Goal: Task Accomplishment & Management: Use online tool/utility

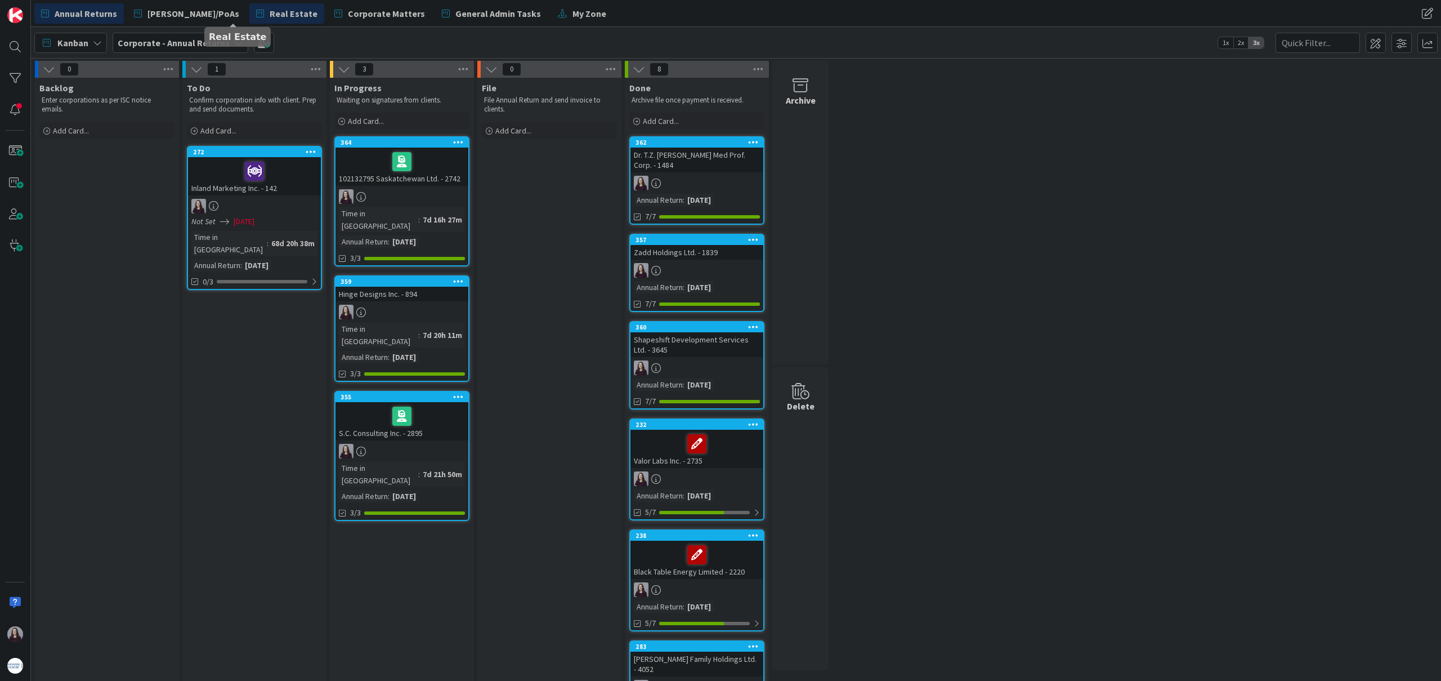
click at [270, 17] on span "Real Estate" at bounding box center [294, 14] width 48 height 14
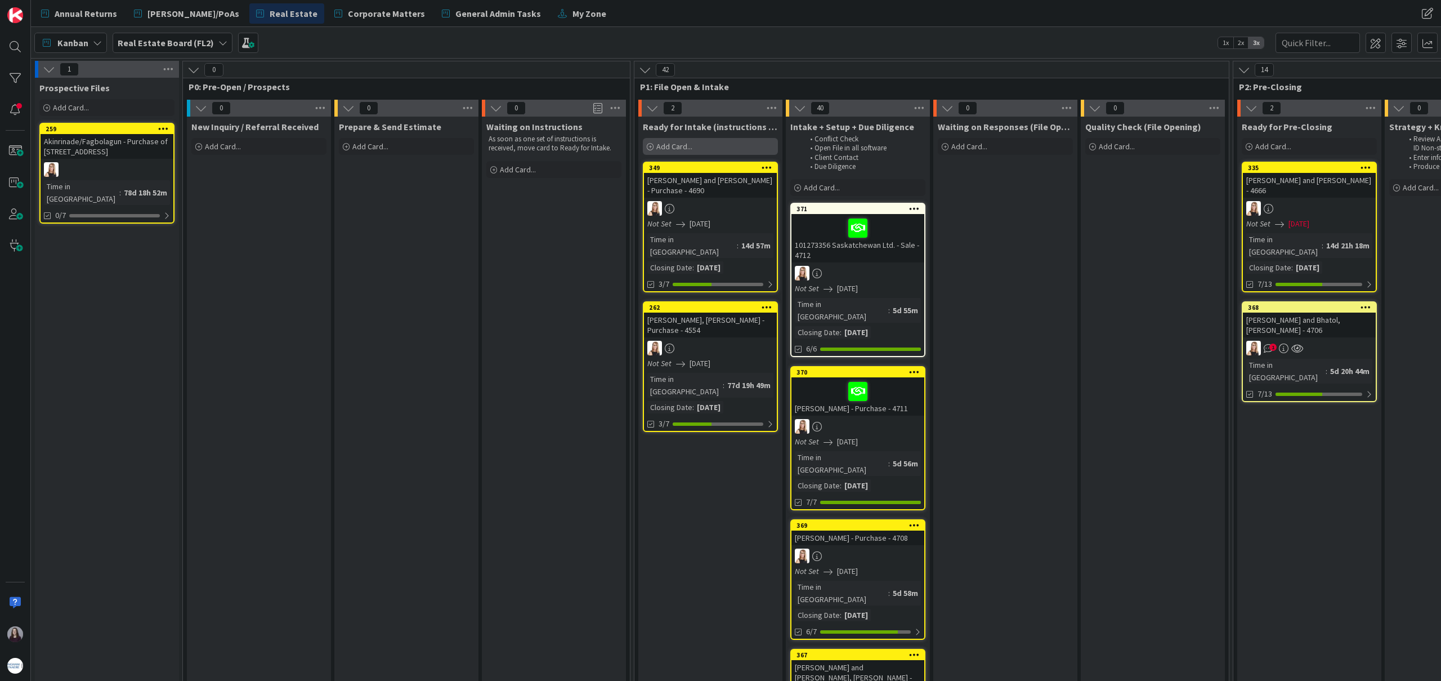
click at [707, 146] on div "Add Card..." at bounding box center [710, 146] width 135 height 17
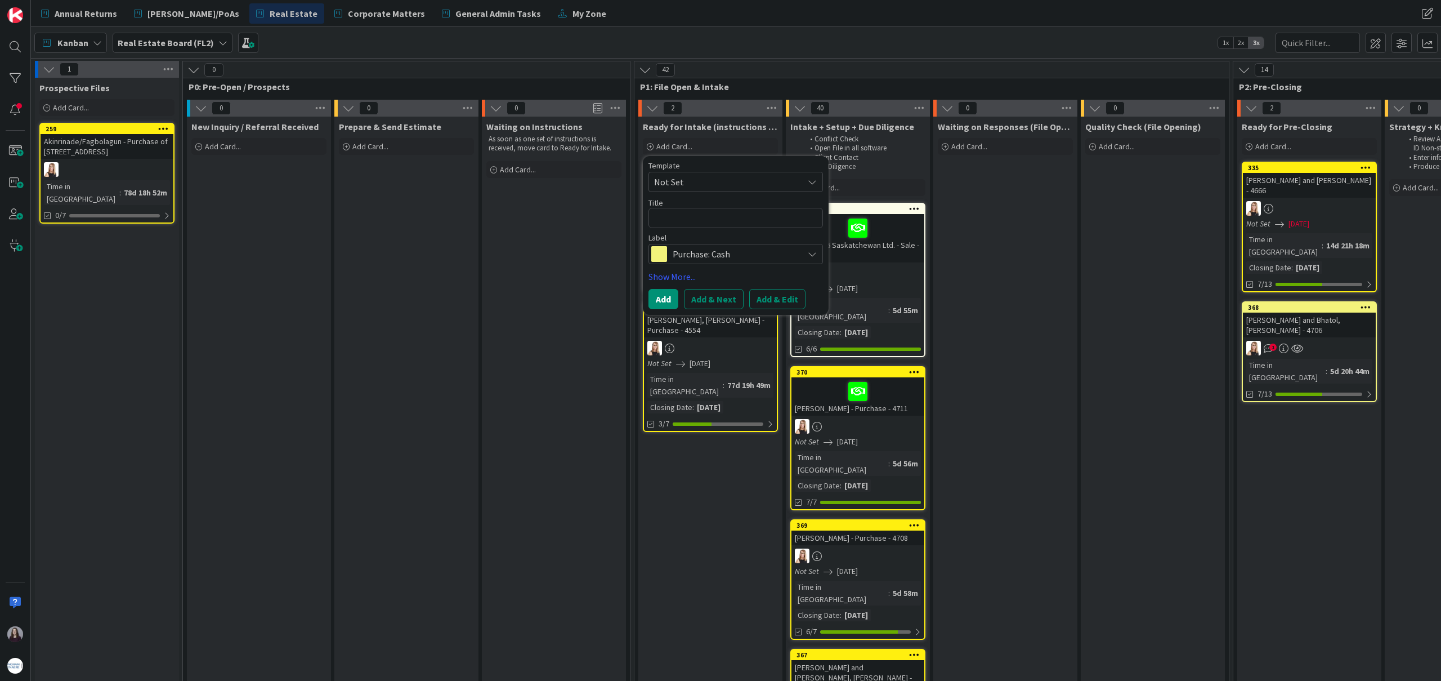
click at [741, 189] on span "Not Set" at bounding box center [724, 182] width 141 height 15
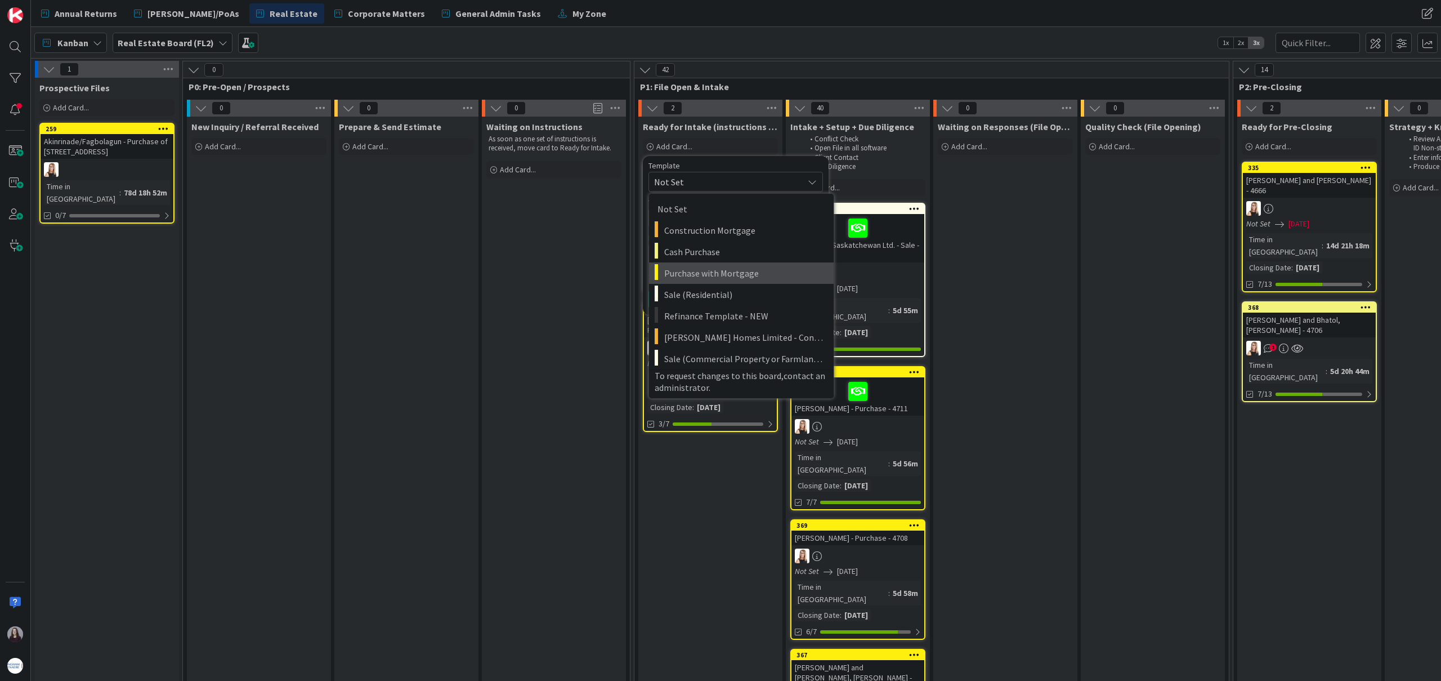
click at [743, 277] on span "Purchase with Mortgage" at bounding box center [744, 273] width 161 height 15
type textarea "x"
type textarea "Purchase with Mortgage"
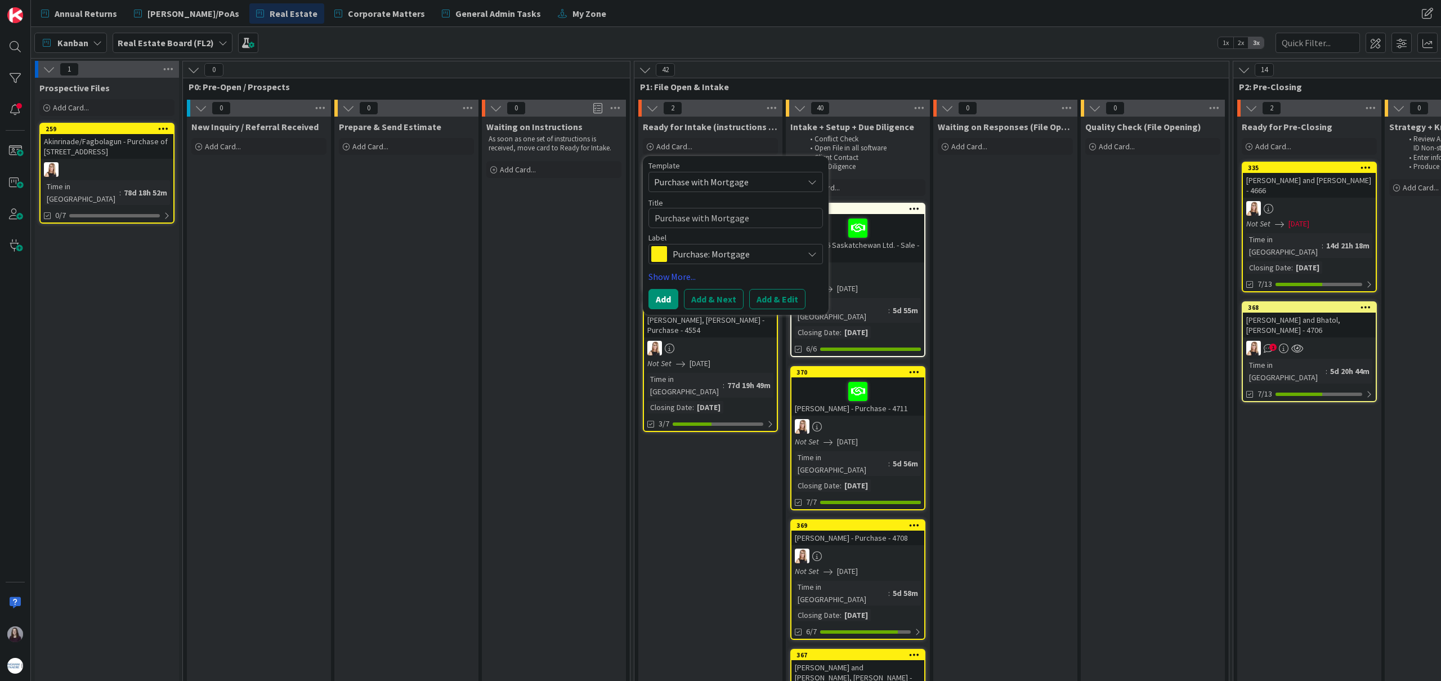
click at [789, 309] on div "Template Purchase with Mortgage Not Set Construction Mortgage Cash Purchase Pur…" at bounding box center [736, 235] width 186 height 159
click at [786, 303] on button "Add & Edit" at bounding box center [777, 299] width 56 height 20
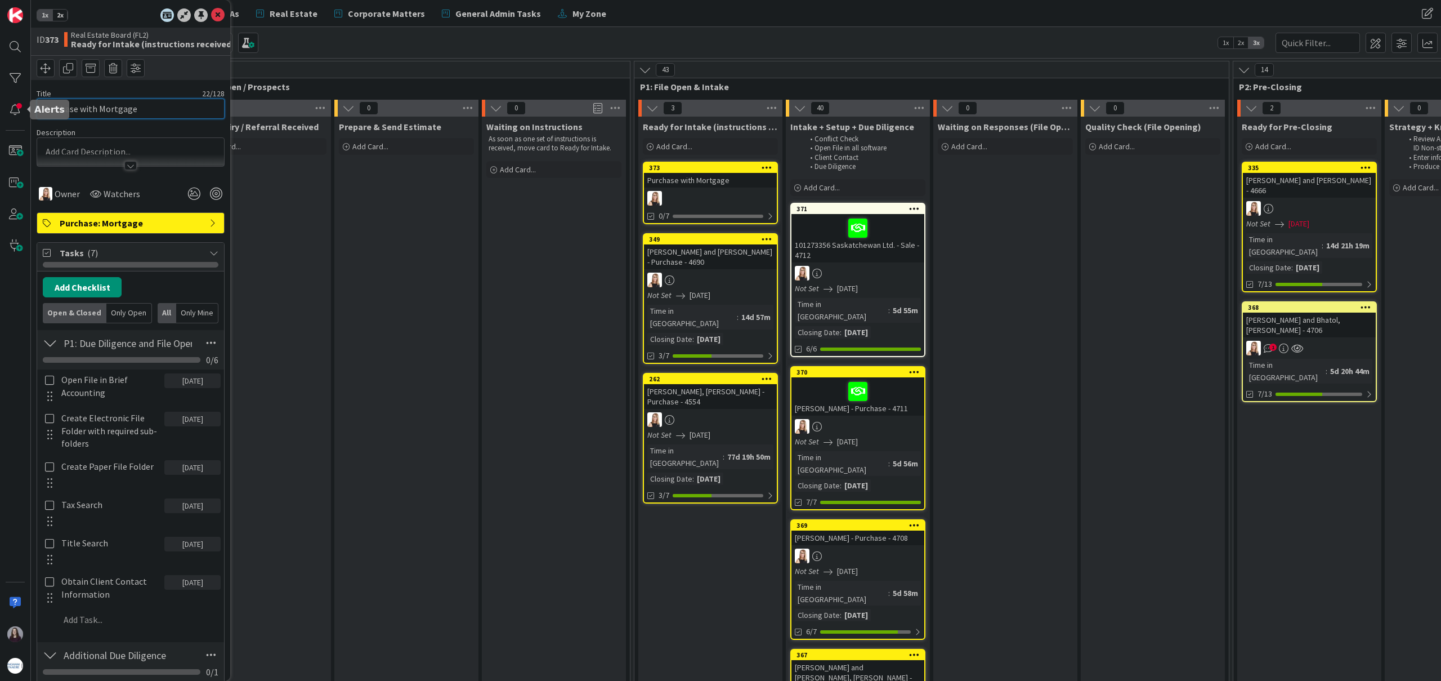
drag, startPoint x: 155, startPoint y: 106, endPoint x: 71, endPoint y: 116, distance: 85.1
click at [0, 105] on div "1x 2x ID 373 Real Estate Board (FL2) Ready for Intake (instructions received) T…" at bounding box center [15, 340] width 31 height 681
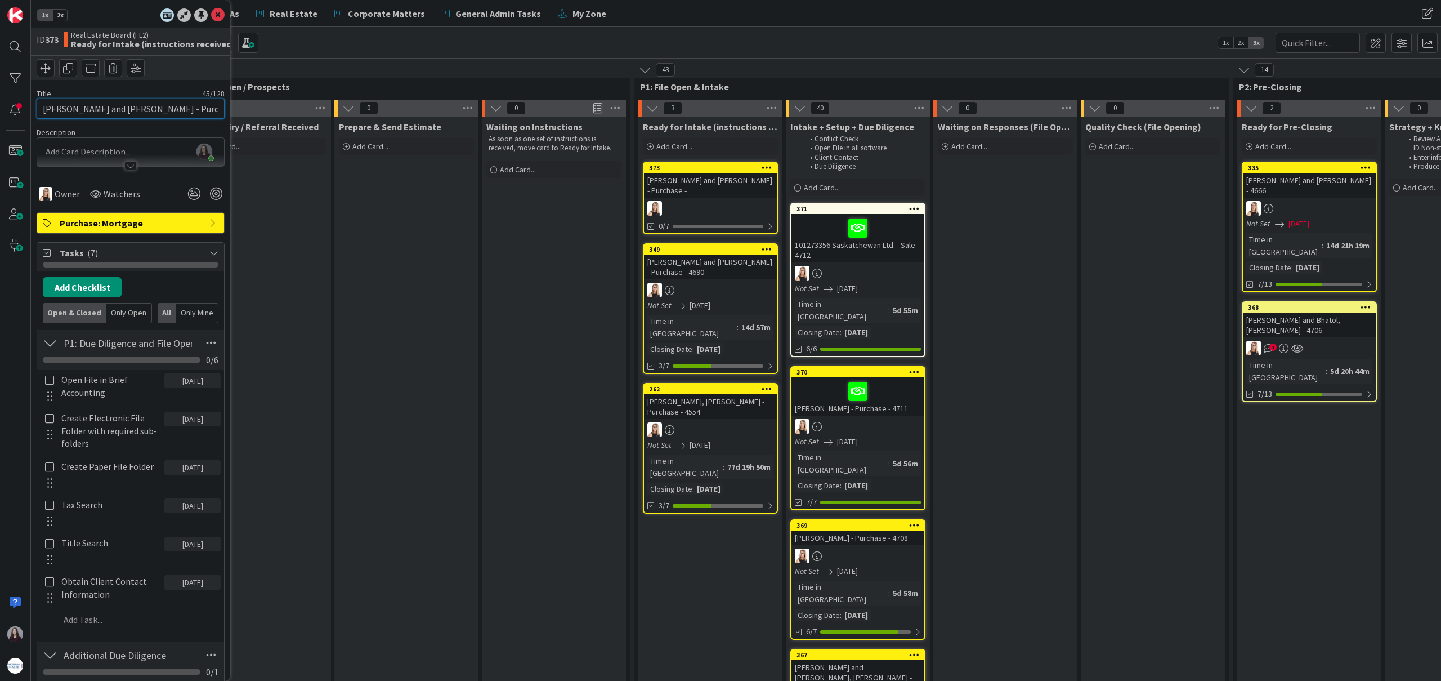
type input "[PERSON_NAME] and [PERSON_NAME] - Purchase - 4718"
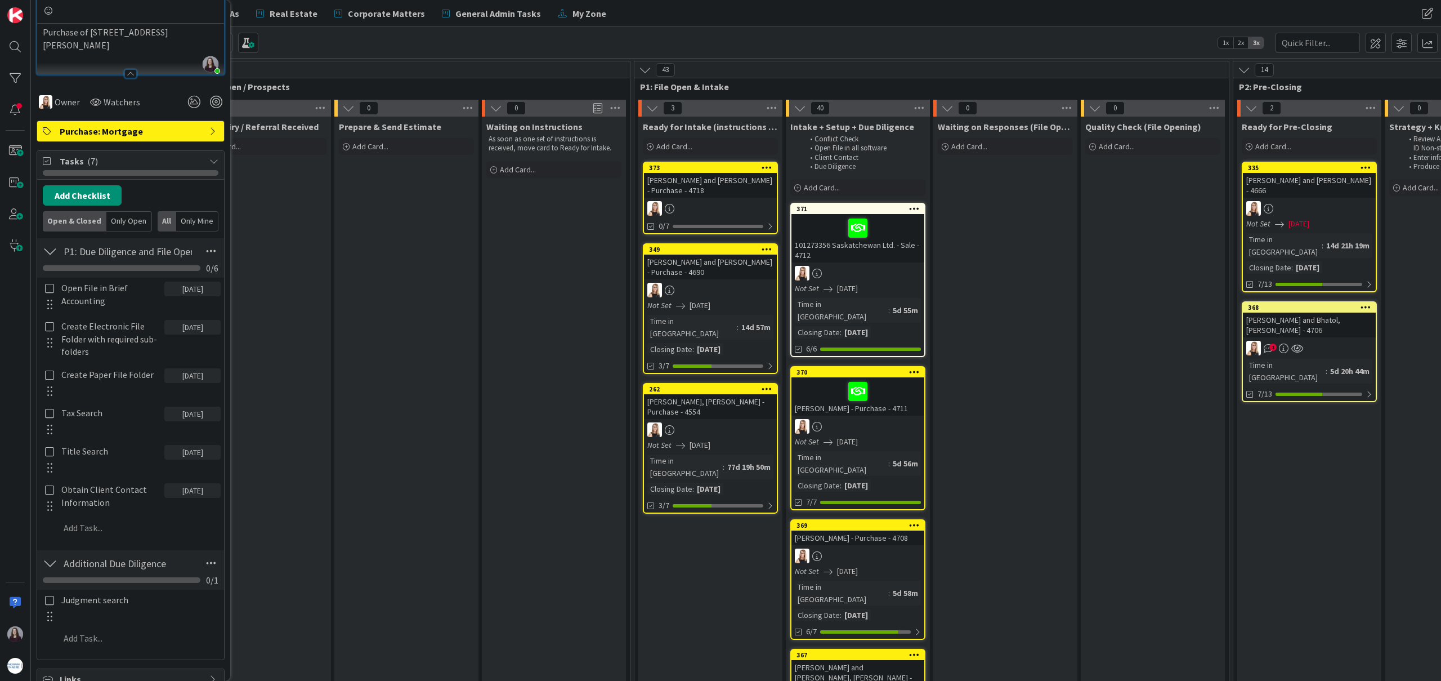
scroll to position [179, 0]
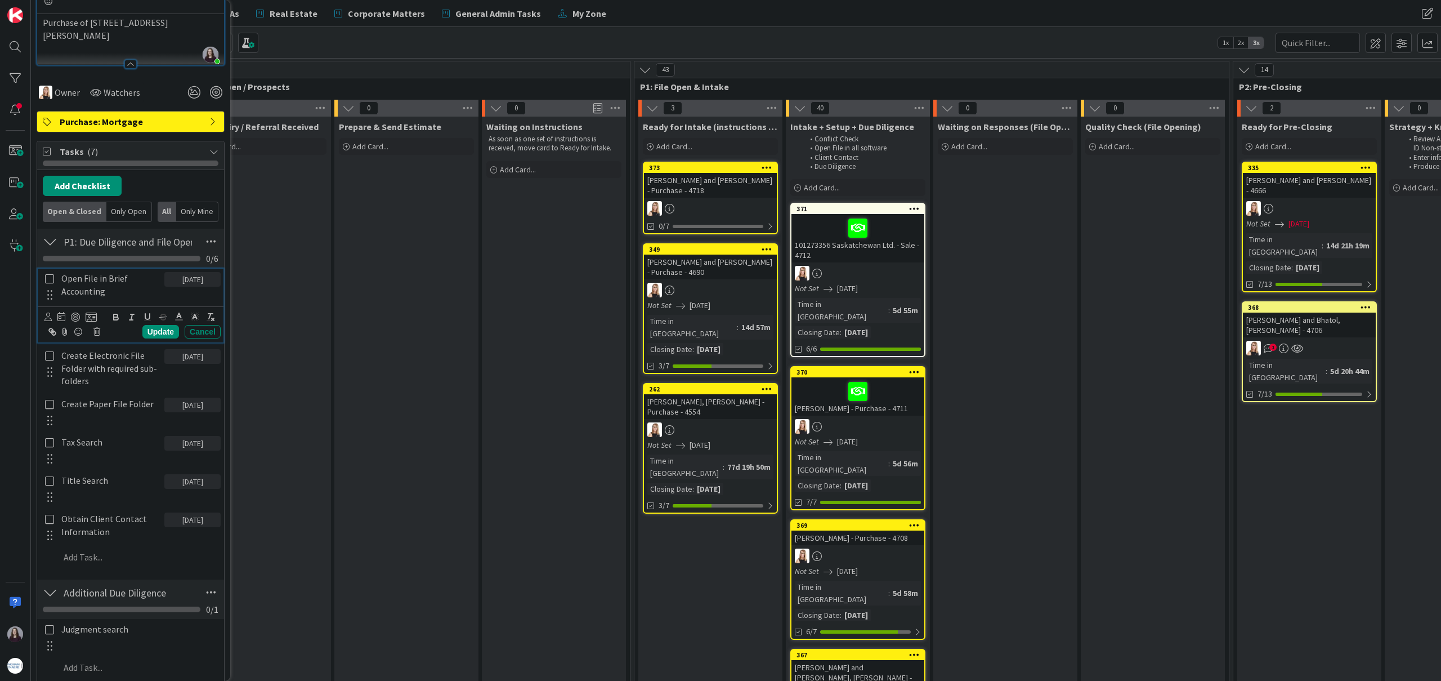
click at [51, 279] on icon at bounding box center [49, 279] width 13 height 10
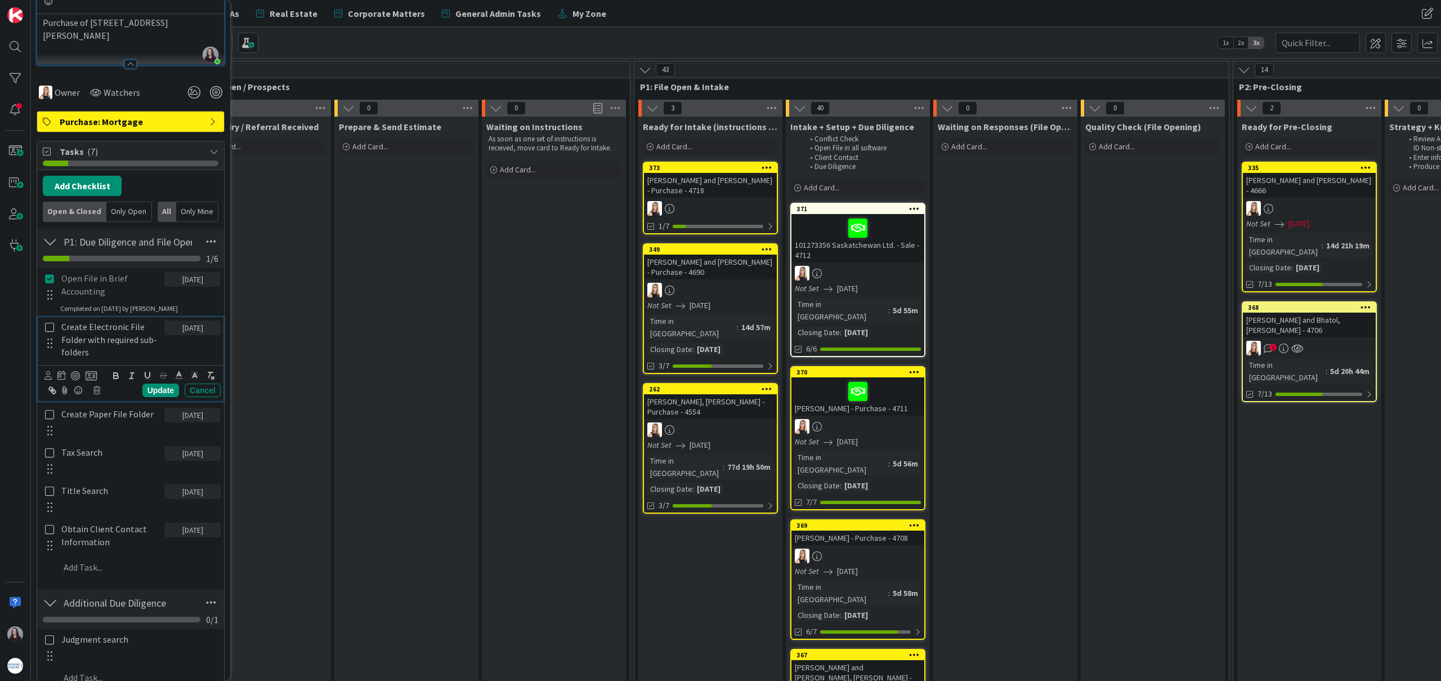
click at [49, 329] on icon at bounding box center [49, 327] width 13 height 10
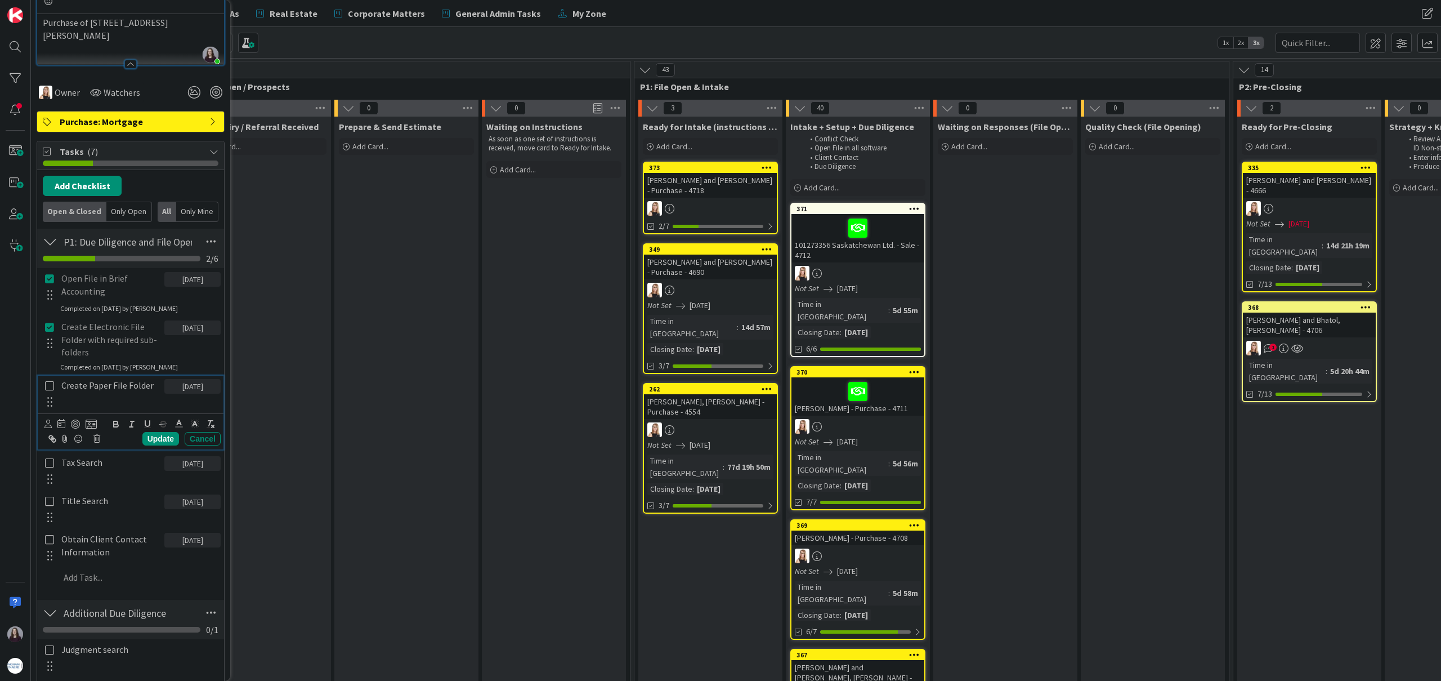
click at [47, 385] on icon at bounding box center [49, 386] width 13 height 10
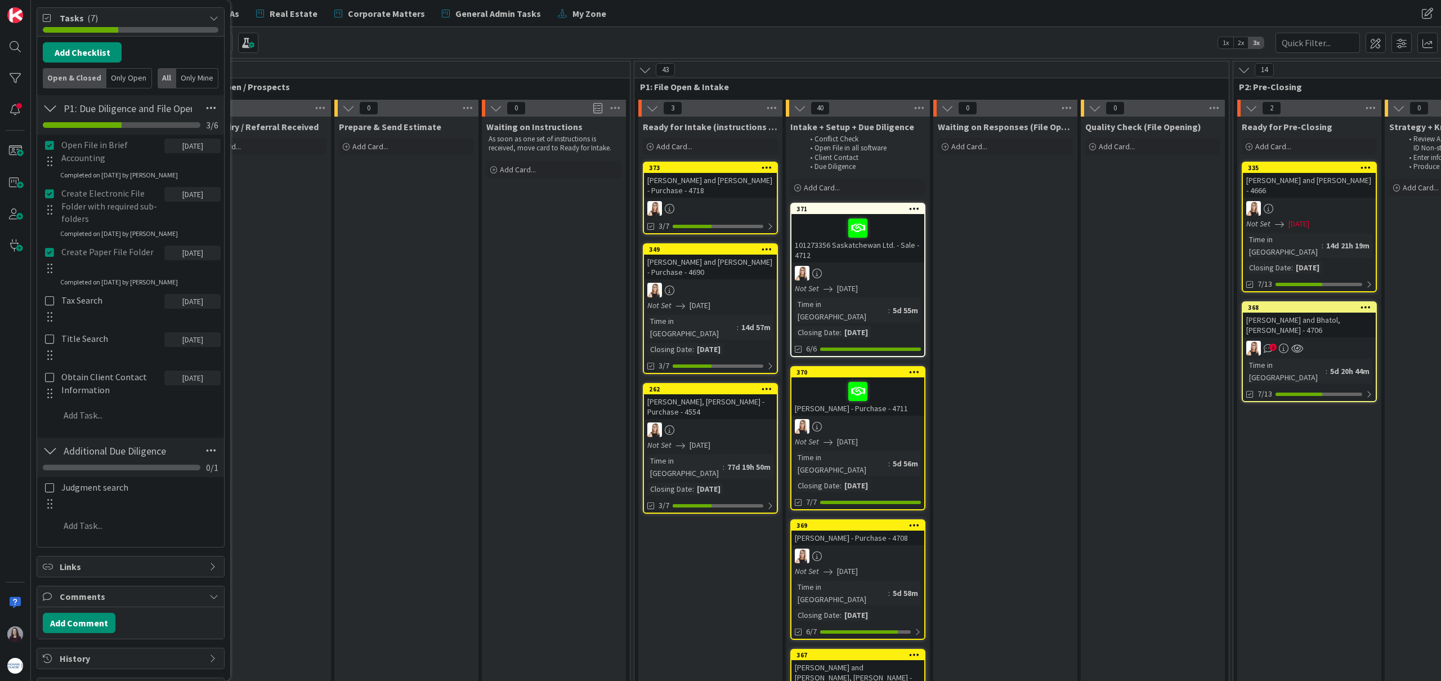
scroll to position [332, 0]
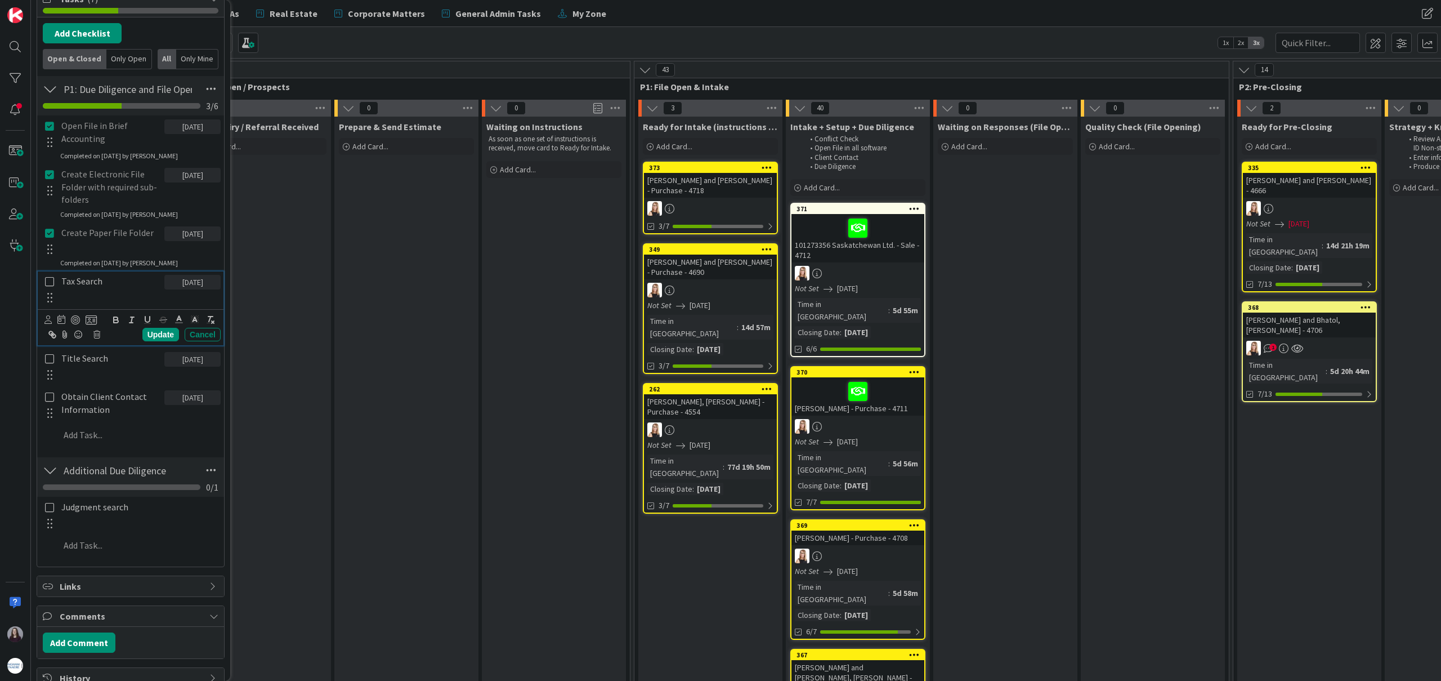
click at [50, 282] on icon at bounding box center [49, 281] width 13 height 10
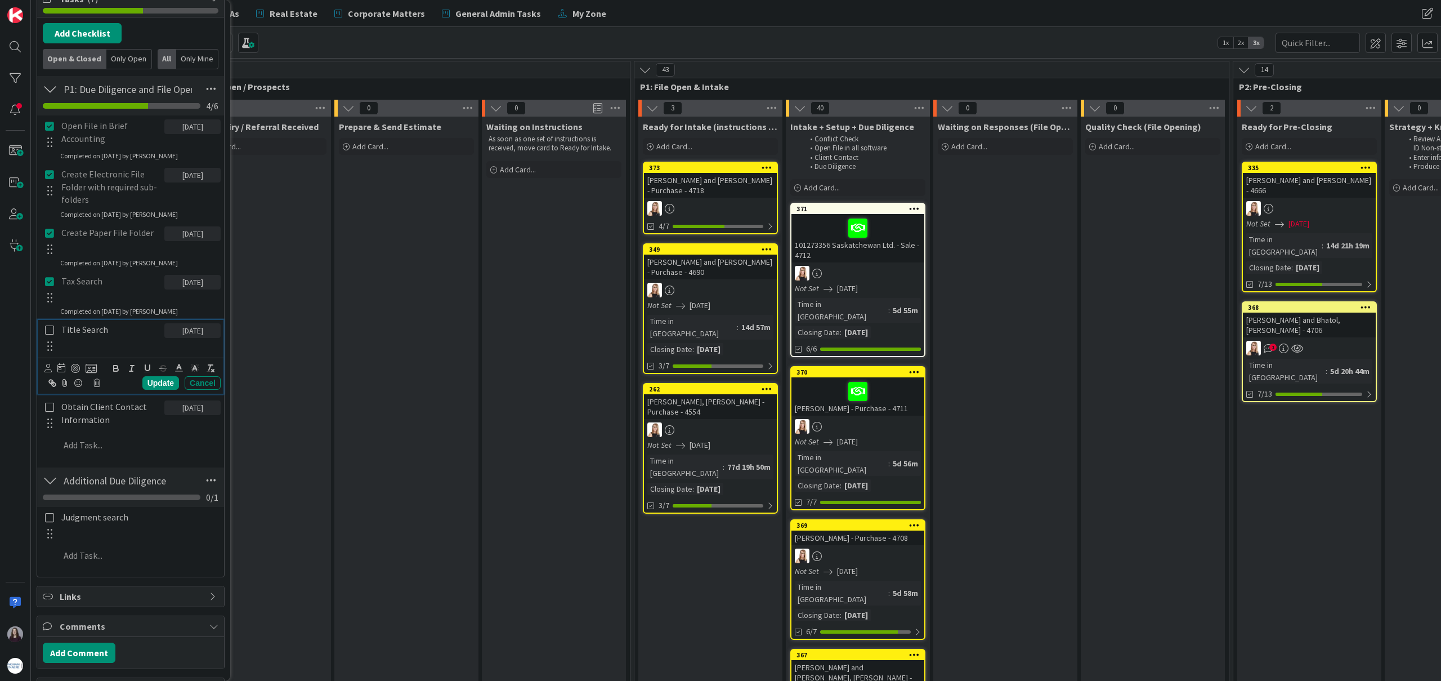
click at [55, 329] on icon at bounding box center [49, 330] width 13 height 10
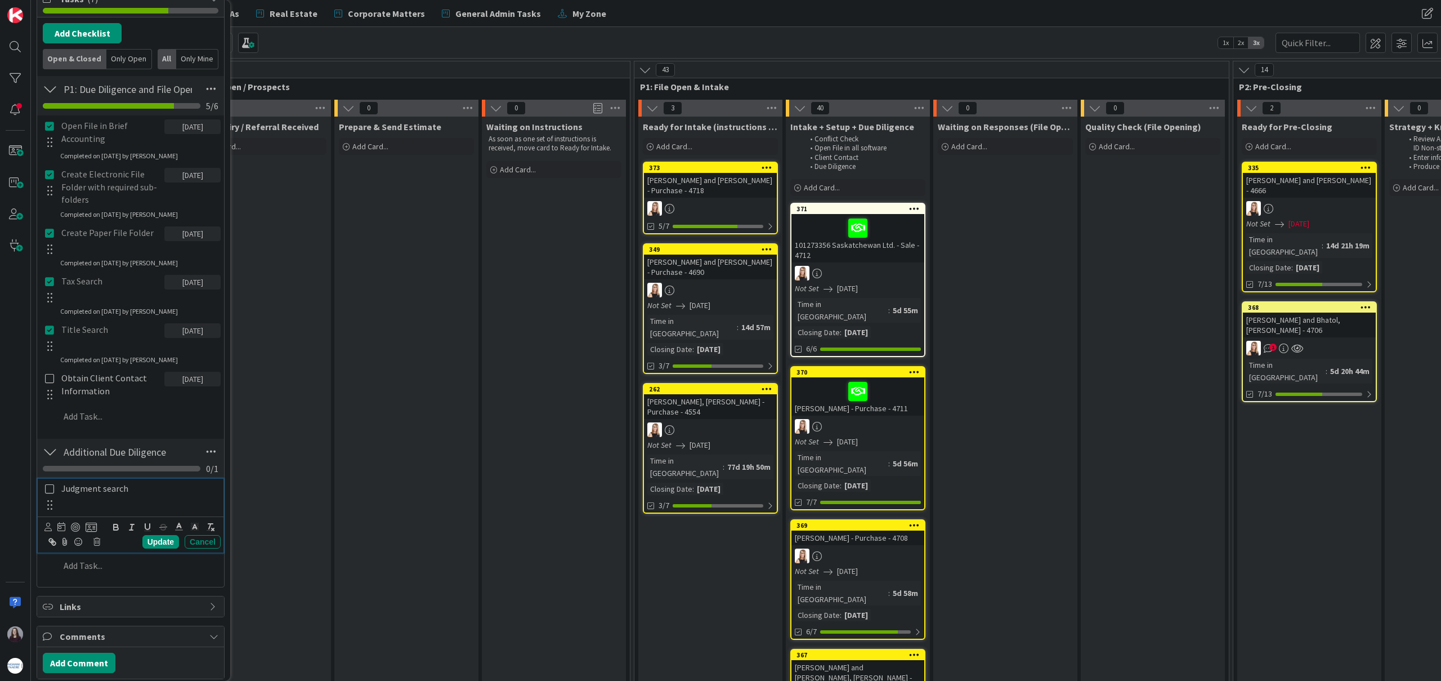
click at [51, 493] on icon at bounding box center [49, 489] width 13 height 10
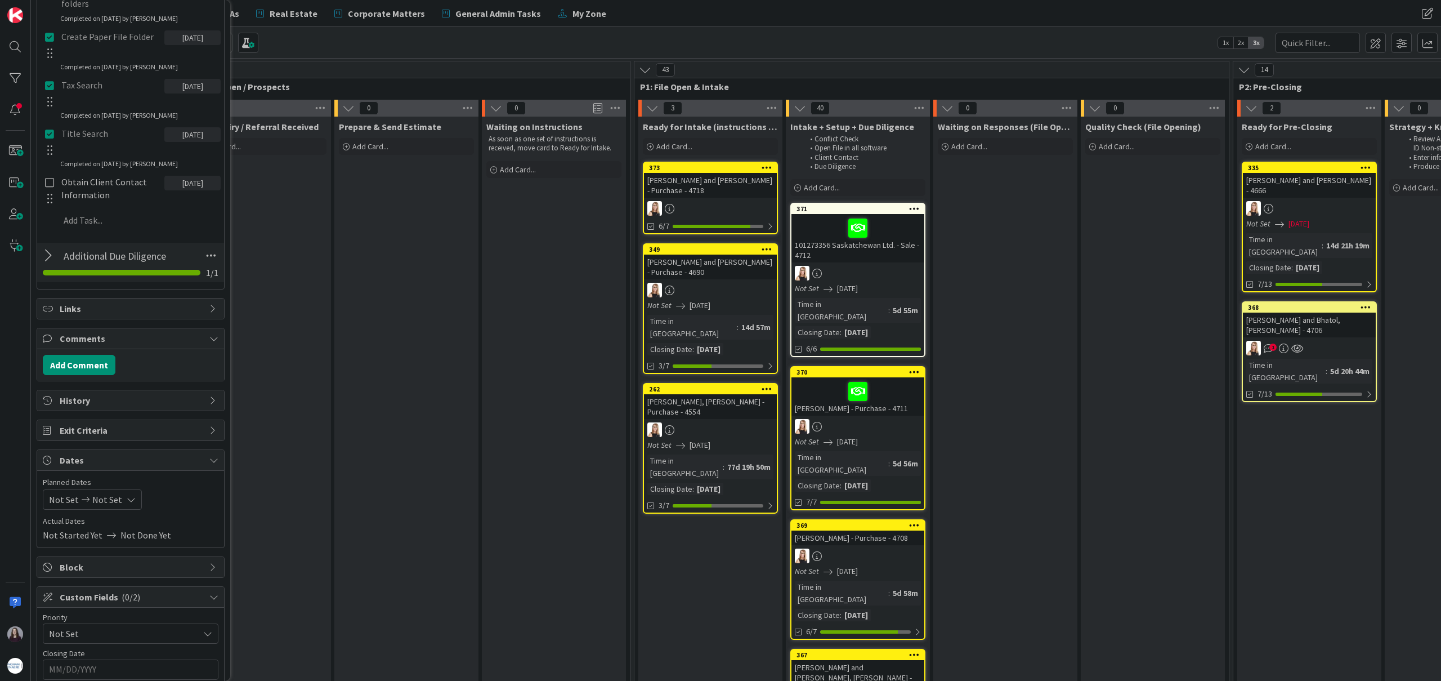
scroll to position [598, 0]
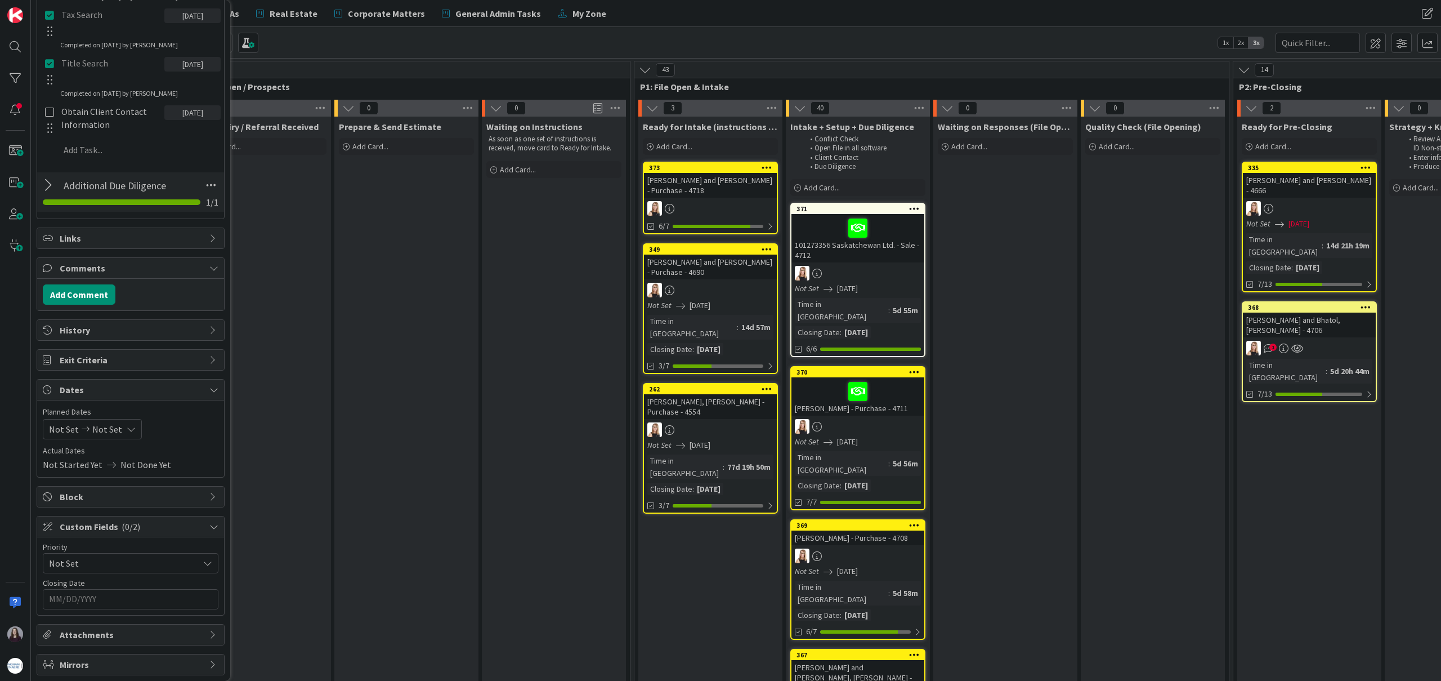
click at [127, 430] on icon at bounding box center [131, 429] width 9 height 9
click at [194, 463] on icon "Move forward to switch to the next month." at bounding box center [198, 465] width 11 height 11
click at [175, 506] on td "5" at bounding box center [177, 505] width 22 height 21
type input "[DATE]"
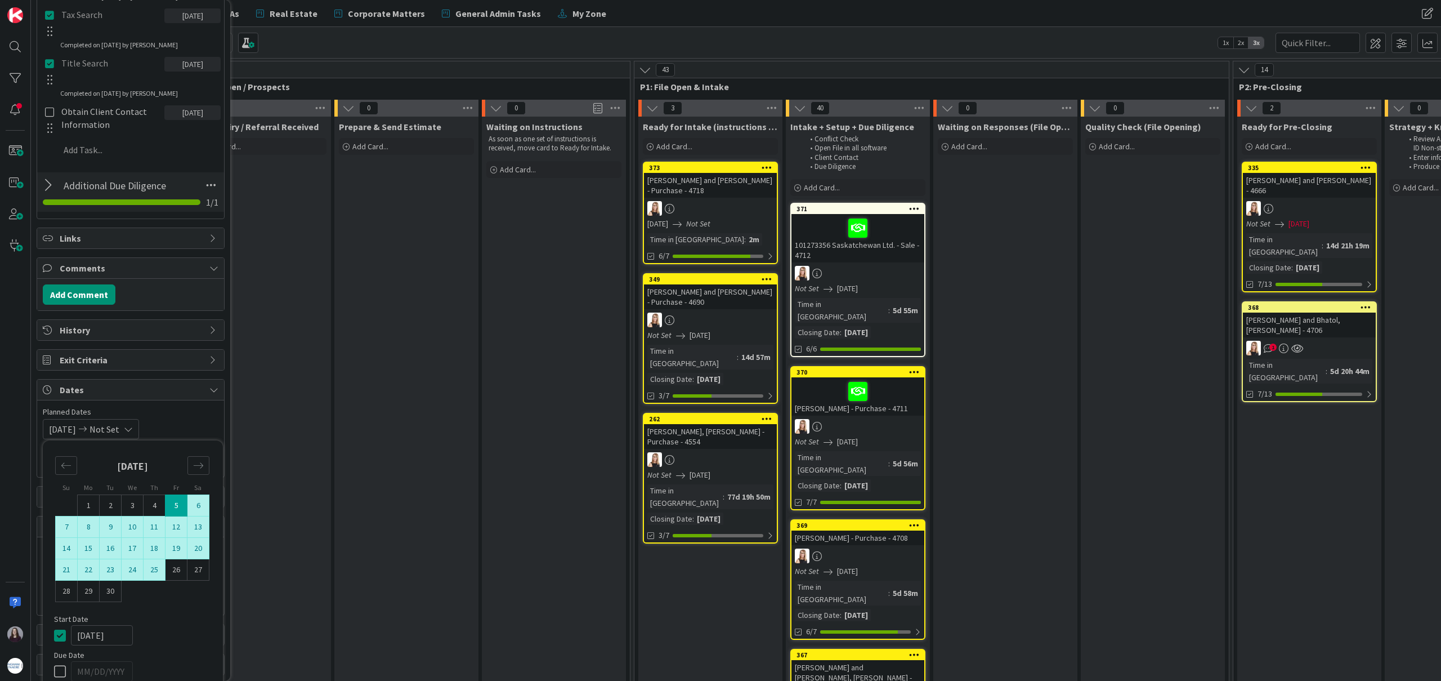
scroll to position [631, 0]
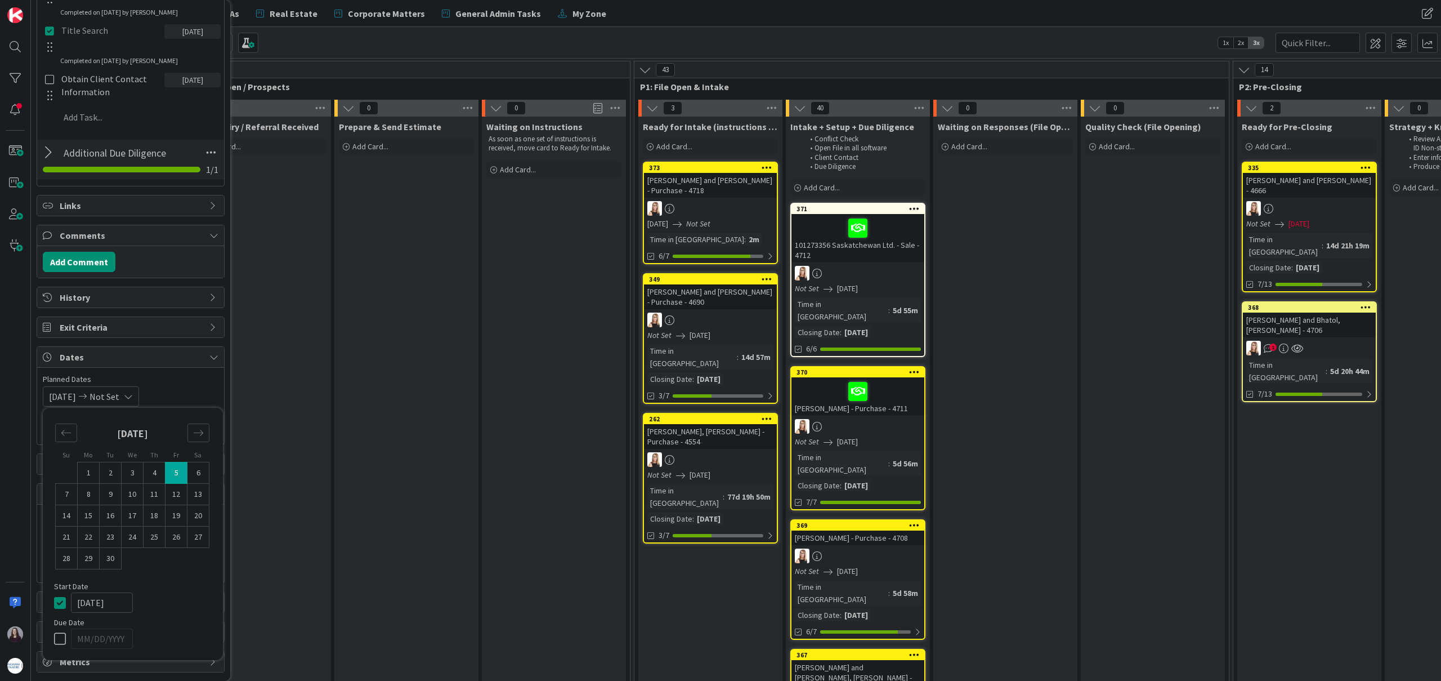
click at [56, 635] on icon at bounding box center [62, 639] width 17 height 14
click at [175, 471] on td "5" at bounding box center [177, 472] width 22 height 21
type input "[DATE]"
click at [58, 601] on icon at bounding box center [62, 603] width 17 height 14
click at [161, 588] on div "Start Date" at bounding box center [133, 586] width 158 height 8
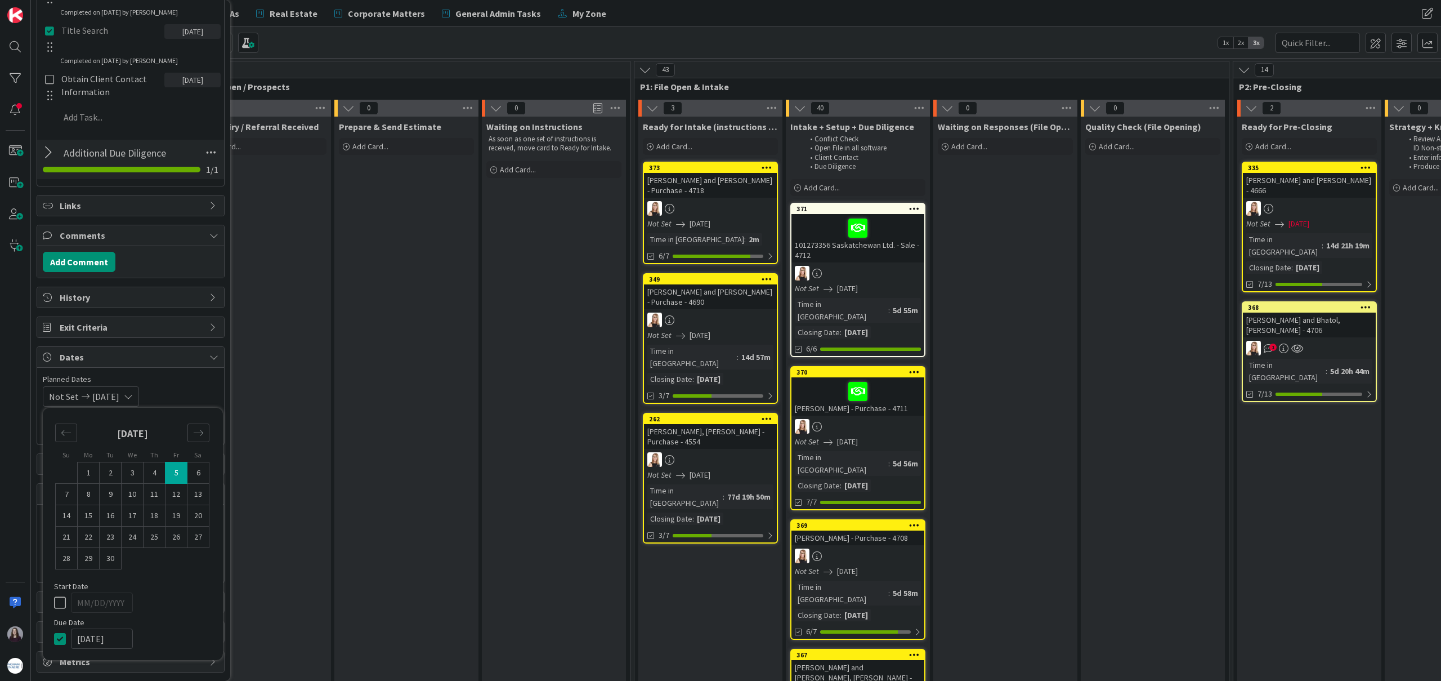
click at [196, 390] on div "Not Set [DATE] Su Mo Tu We Th Fr Sa [DATE] 1 2 3 4 5 6 7 8 9 10 11 12 13 14 15 …" at bounding box center [131, 396] width 176 height 20
click at [134, 569] on input "MM/DD/YYYY" at bounding box center [130, 565] width 163 height 19
click at [196, 595] on icon "Move forward to switch to the next month." at bounding box center [199, 594] width 11 height 11
click at [176, 633] on td "5" at bounding box center [177, 634] width 22 height 21
type input "[DATE]"
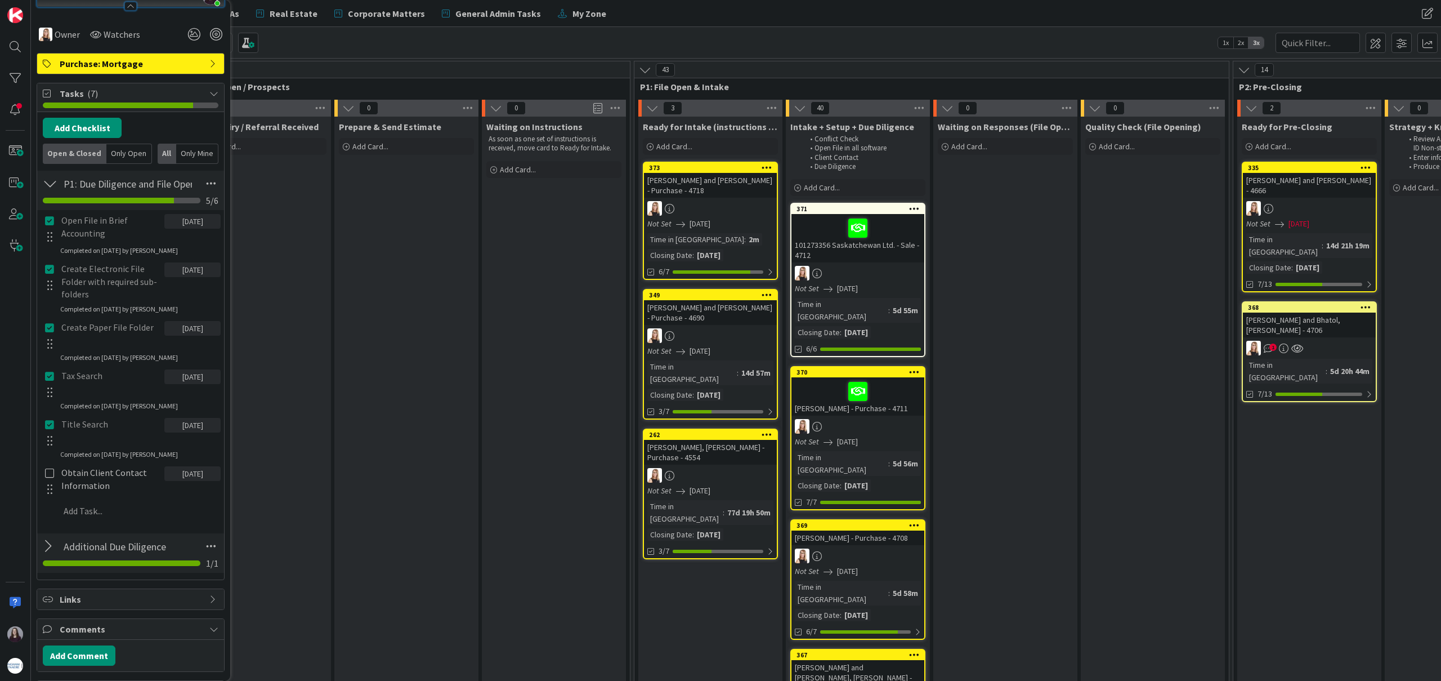
scroll to position [0, 0]
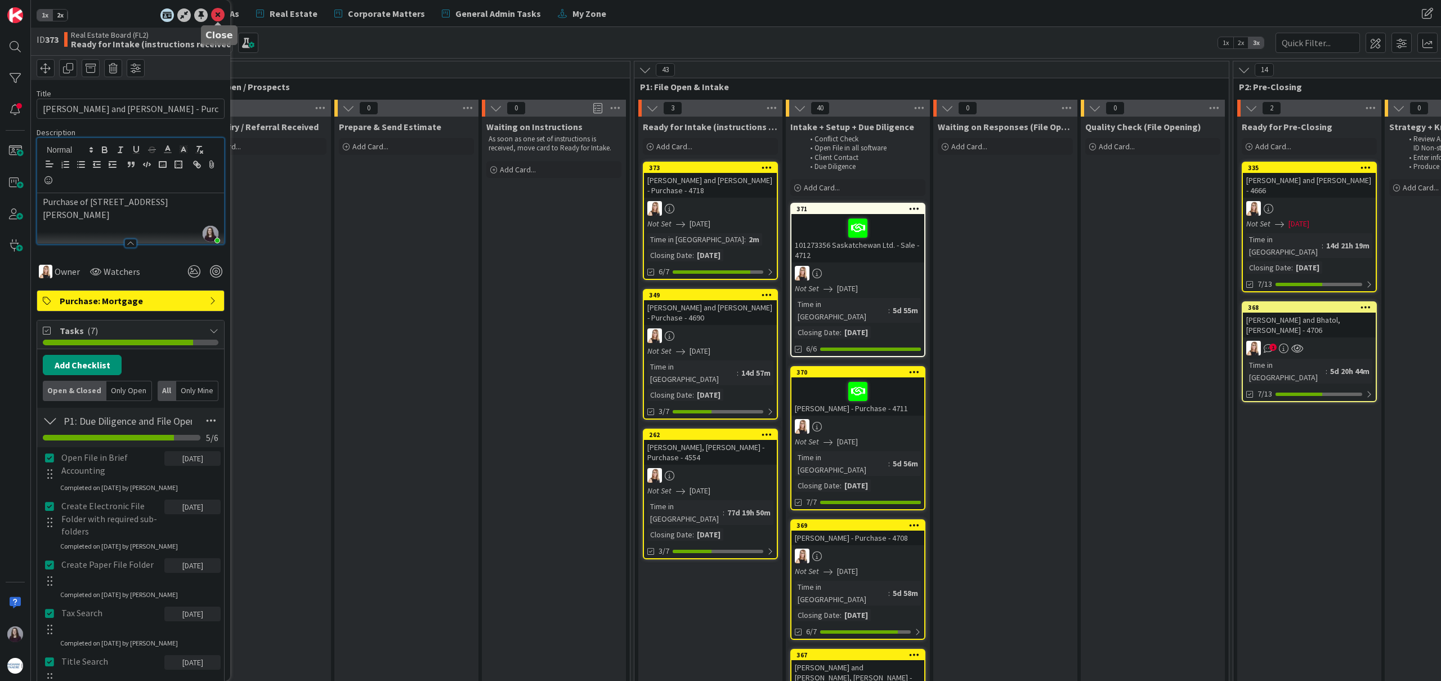
click at [215, 14] on icon at bounding box center [218, 15] width 14 height 14
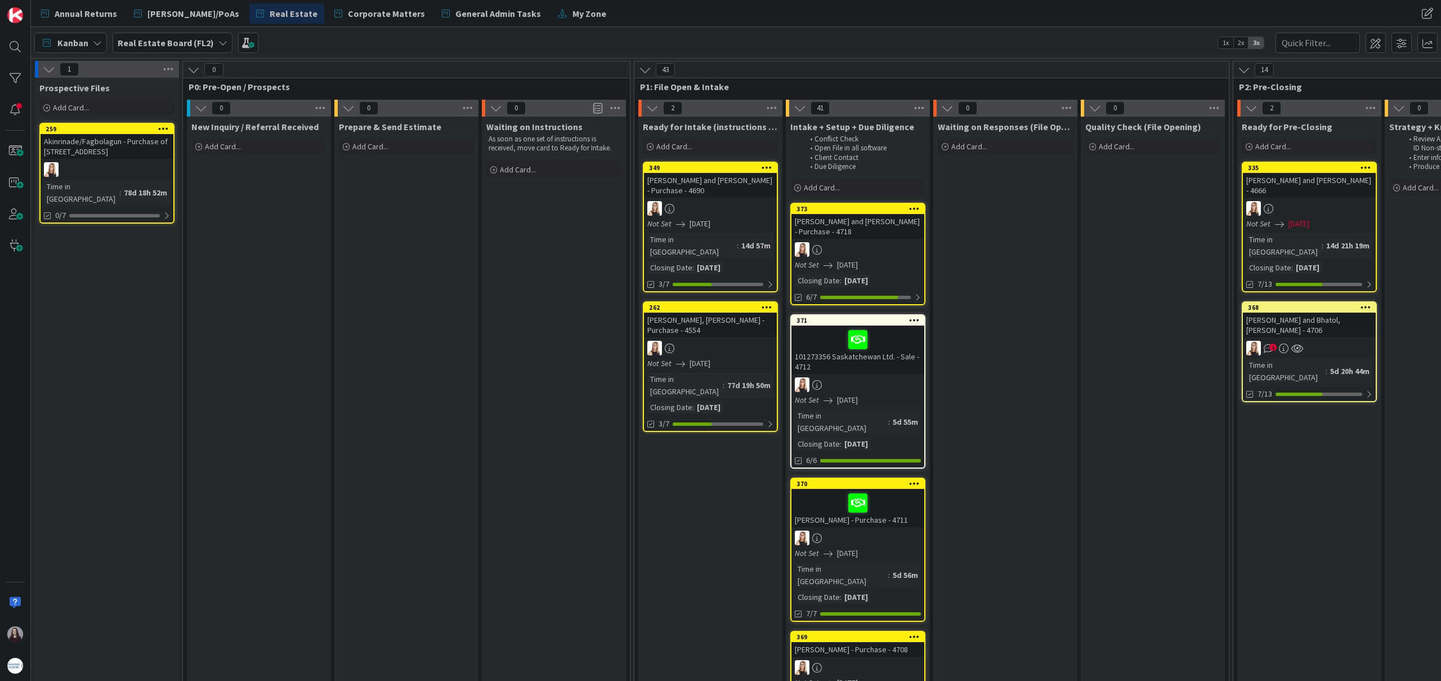
drag, startPoint x: 697, startPoint y: 169, endPoint x: 721, endPoint y: 0, distance: 171.1
